Goal: Transaction & Acquisition: Purchase product/service

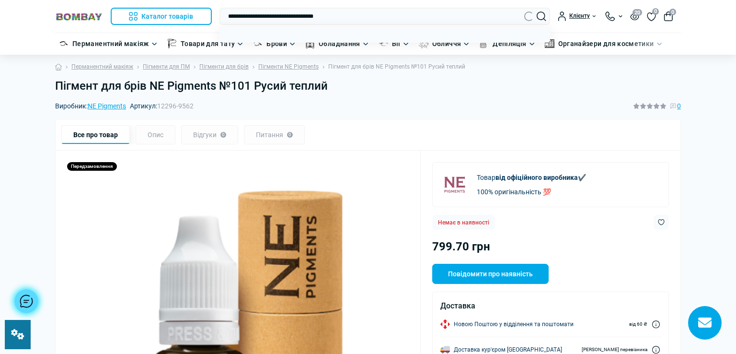
type input "**********"
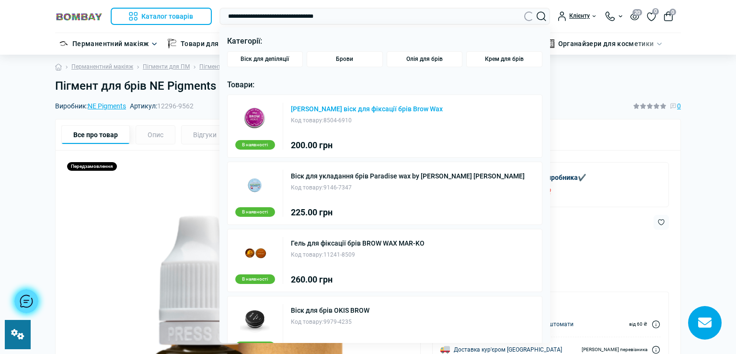
click at [337, 112] on link "[PERSON_NAME] віск для фіксації брів Brow Wax" at bounding box center [367, 108] width 152 height 7
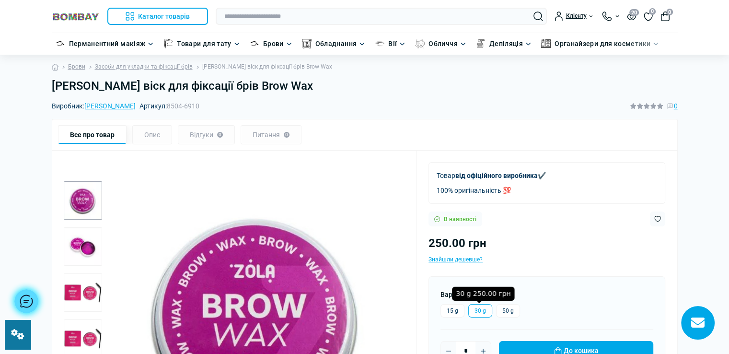
click at [481, 310] on label "30 g" at bounding box center [480, 310] width 24 height 13
click at [446, 312] on label "15 g" at bounding box center [452, 310] width 24 height 13
click at [477, 309] on label "30 g" at bounding box center [480, 310] width 24 height 13
click at [468, 313] on label "30 g" at bounding box center [480, 310] width 24 height 13
click at [473, 308] on label "30 g" at bounding box center [480, 310] width 24 height 13
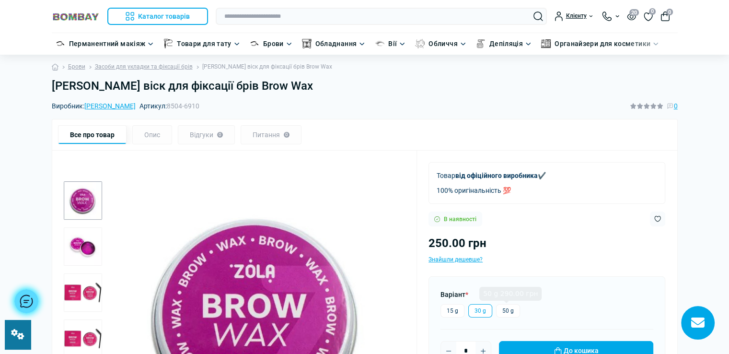
click at [479, 306] on label "30 g" at bounding box center [480, 310] width 24 height 13
click at [451, 310] on label "15 g" at bounding box center [452, 310] width 24 height 13
click at [450, 305] on label "15 g" at bounding box center [452, 310] width 24 height 13
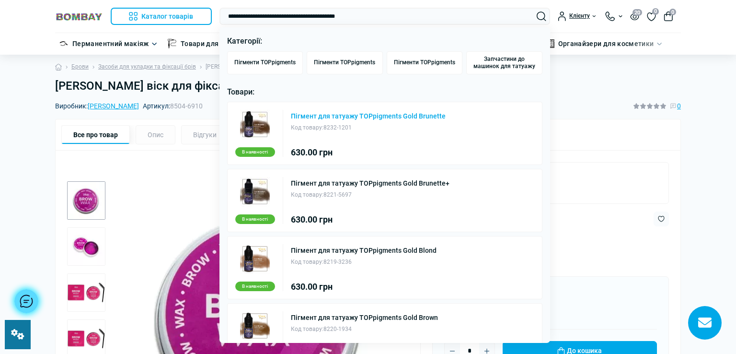
type input "**********"
click at [404, 117] on link "Пігмент для татуажу TOPpigments Gold Brunette" at bounding box center [368, 116] width 155 height 7
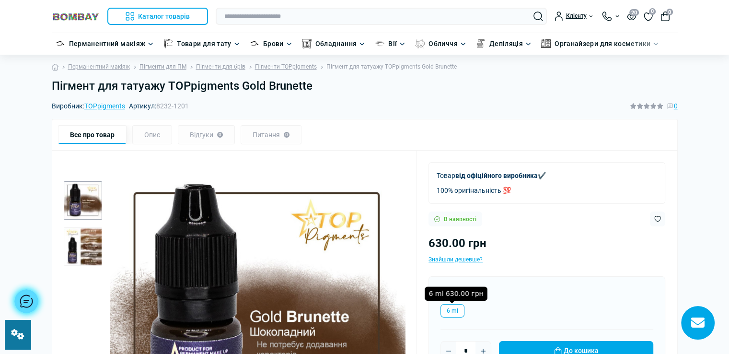
click at [457, 307] on label "6 ml" at bounding box center [452, 310] width 24 height 13
